Goal: Task Accomplishment & Management: Complete application form

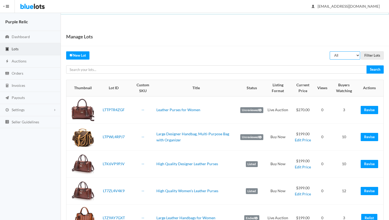
click at [352, 55] on select "All Draft Unreviewed Rejected Scheduled Listed Sold Ended" at bounding box center [345, 55] width 30 height 8
select select "ended"
click at [330, 51] on select "All Draft Unreviewed Rejected Scheduled Listed Sold Ended" at bounding box center [345, 55] width 30 height 8
click at [370, 56] on input "Filter Lots" at bounding box center [372, 55] width 23 height 8
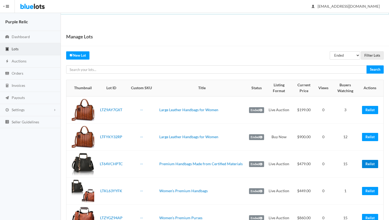
click at [373, 164] on link "Relist" at bounding box center [370, 164] width 16 height 8
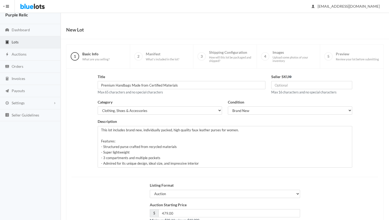
scroll to position [45, 0]
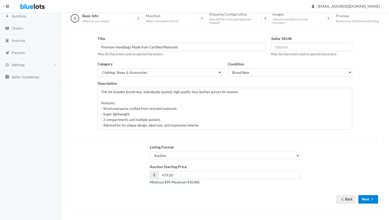
click at [367, 199] on button "Next" at bounding box center [368, 199] width 20 height 8
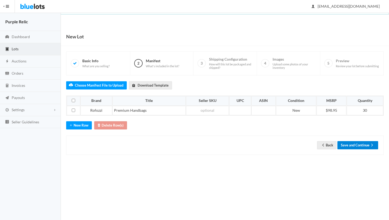
click at [365, 144] on button "Save and Continue" at bounding box center [357, 145] width 41 height 8
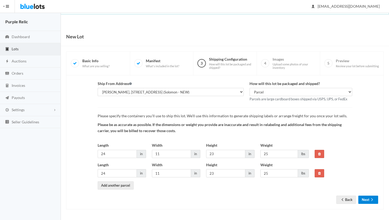
click at [366, 199] on button "Next" at bounding box center [368, 200] width 20 height 8
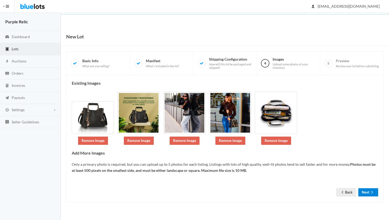
click at [366, 192] on button "Next" at bounding box center [368, 192] width 20 height 8
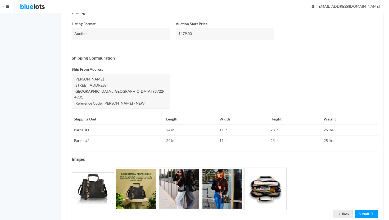
scroll to position [193, 0]
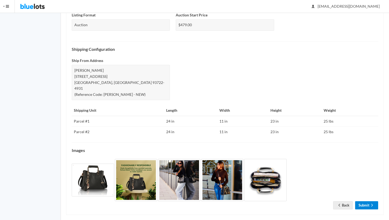
click at [364, 201] on link "Submit" at bounding box center [366, 205] width 23 height 8
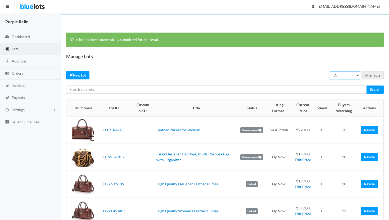
click at [346, 76] on select "All Draft Unreviewed Rejected Scheduled Listed Sold Ended" at bounding box center [345, 75] width 30 height 8
select select "ended"
click at [330, 71] on select "All Draft Unreviewed Rejected Scheduled Listed Sold Ended" at bounding box center [345, 75] width 30 height 8
click at [369, 75] on input "Filter Lots" at bounding box center [372, 75] width 23 height 8
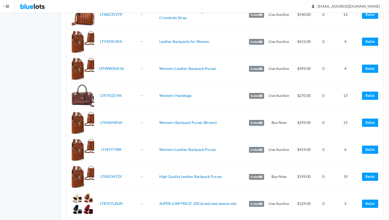
scroll to position [285, 0]
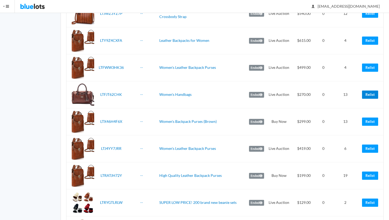
click at [370, 95] on link "Relist" at bounding box center [370, 94] width 16 height 8
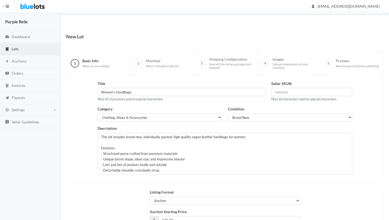
scroll to position [45, 0]
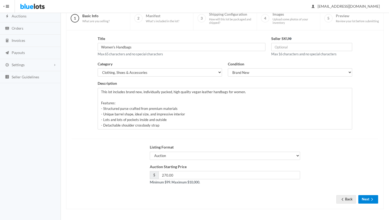
click at [367, 200] on button "Next" at bounding box center [368, 199] width 20 height 8
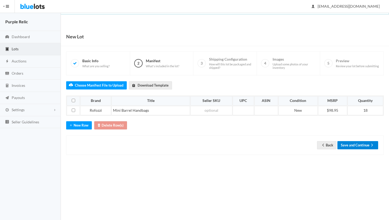
click at [359, 145] on button "Save and Continue" at bounding box center [357, 145] width 41 height 8
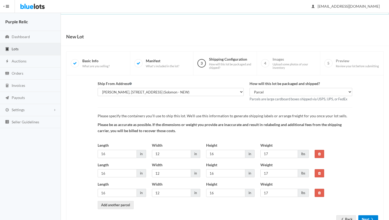
click at [364, 219] on button "Next" at bounding box center [368, 219] width 20 height 8
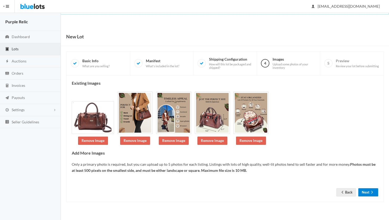
click at [363, 193] on button "Next" at bounding box center [368, 192] width 20 height 8
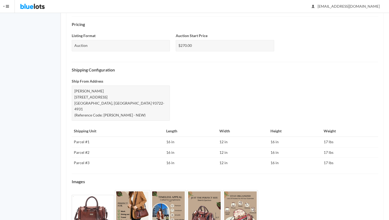
scroll to position [204, 0]
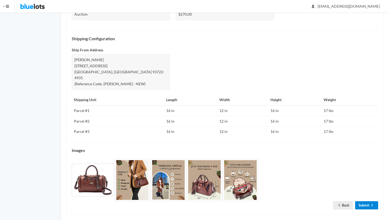
click at [364, 201] on link "Submit" at bounding box center [366, 205] width 23 height 8
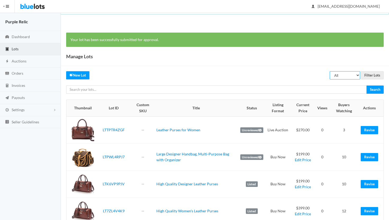
click at [349, 76] on select "All Draft Unreviewed Rejected Scheduled Listed Sold Ended" at bounding box center [345, 75] width 30 height 8
select select "ended"
click at [330, 71] on select "All Draft Unreviewed Rejected Scheduled Listed Sold Ended" at bounding box center [345, 75] width 30 height 8
click at [374, 75] on input "Filter Lots" at bounding box center [372, 75] width 23 height 8
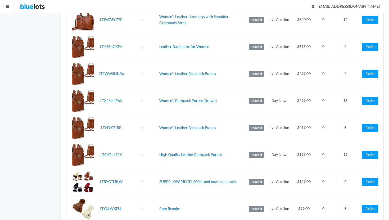
scroll to position [280, 0]
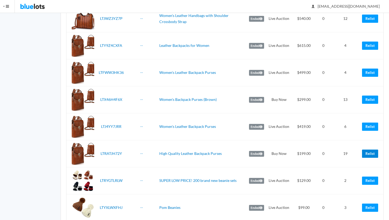
click at [367, 151] on link "Relist" at bounding box center [370, 154] width 16 height 8
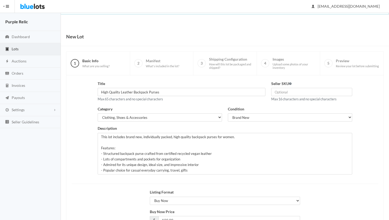
scroll to position [45, 0]
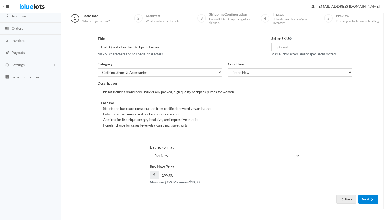
click at [365, 201] on button "Next" at bounding box center [368, 199] width 20 height 8
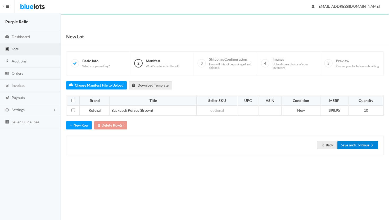
click at [369, 144] on button "Save and Continue" at bounding box center [357, 145] width 41 height 8
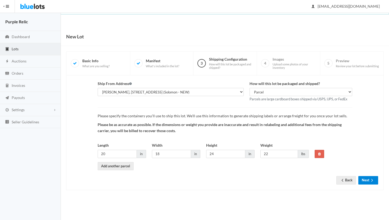
click at [368, 179] on button "Next" at bounding box center [368, 180] width 20 height 8
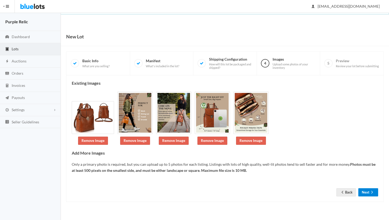
click at [368, 188] on button "Next" at bounding box center [368, 192] width 20 height 8
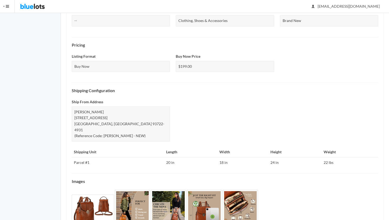
scroll to position [177, 0]
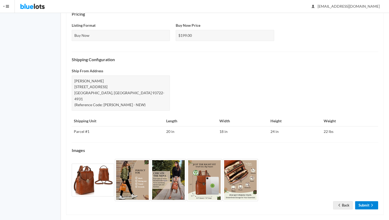
click at [366, 201] on link "Submit" at bounding box center [366, 205] width 23 height 8
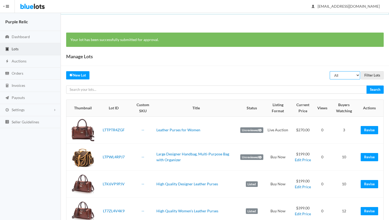
click at [341, 72] on select "All Draft Unreviewed Rejected Scheduled Listed Sold Ended" at bounding box center [345, 75] width 30 height 8
select select "ended"
click at [330, 71] on select "All Draft Unreviewed Rejected Scheduled Listed Sold Ended" at bounding box center [345, 75] width 30 height 8
click at [373, 76] on input "Filter Lots" at bounding box center [372, 75] width 23 height 8
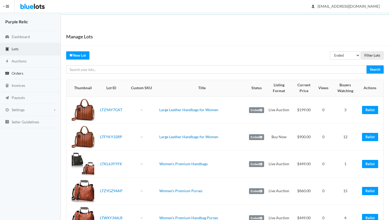
click at [20, 73] on span "Orders" at bounding box center [18, 73] width 12 height 4
